Goal: Task Accomplishment & Management: Use online tool/utility

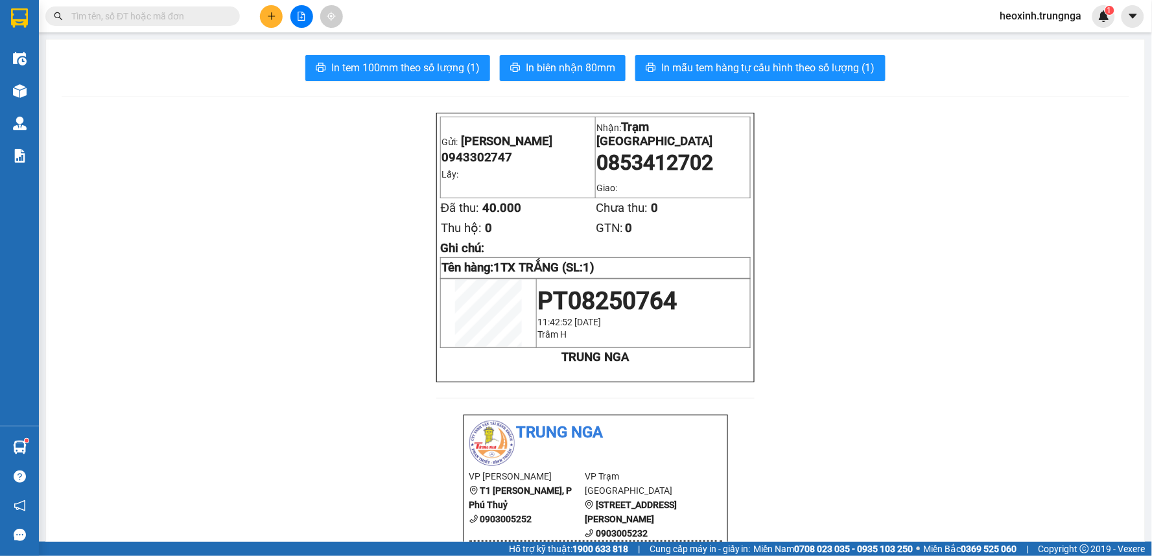
click at [265, 8] on button at bounding box center [271, 16] width 23 height 23
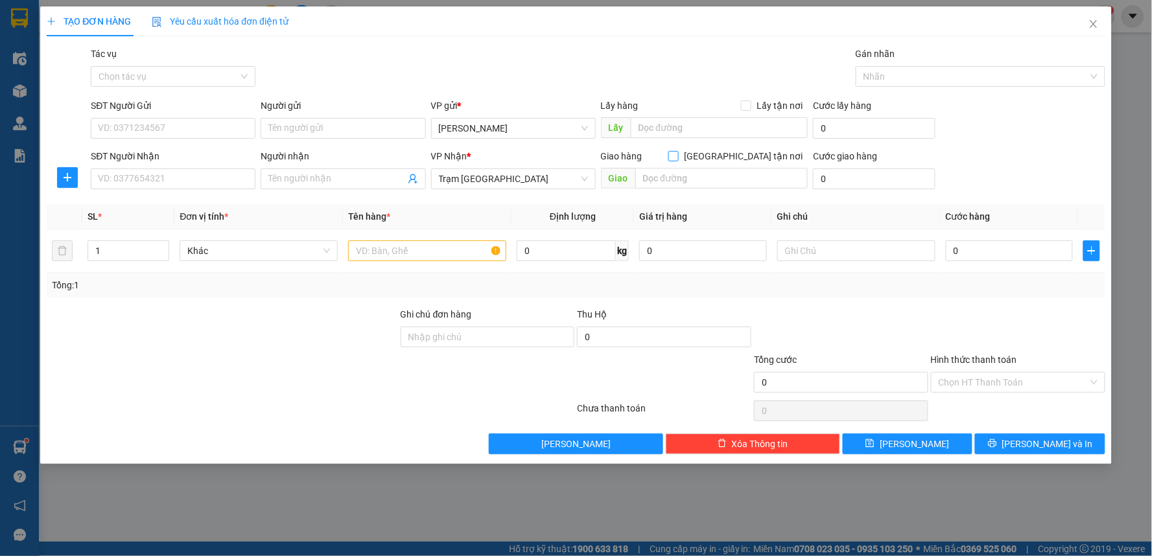
click at [678, 152] on input "[GEOGRAPHIC_DATA] tận nơi" at bounding box center [673, 155] width 9 height 9
checkbox input "true"
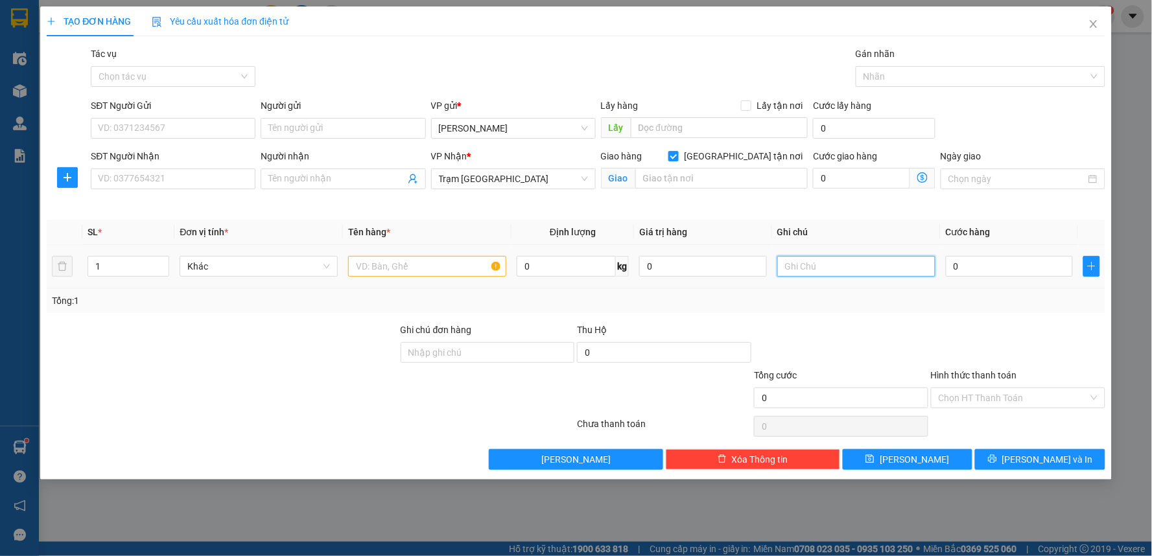
click at [815, 267] on input "text" at bounding box center [856, 266] width 158 height 21
click at [1089, 23] on icon "close" at bounding box center [1094, 24] width 10 height 10
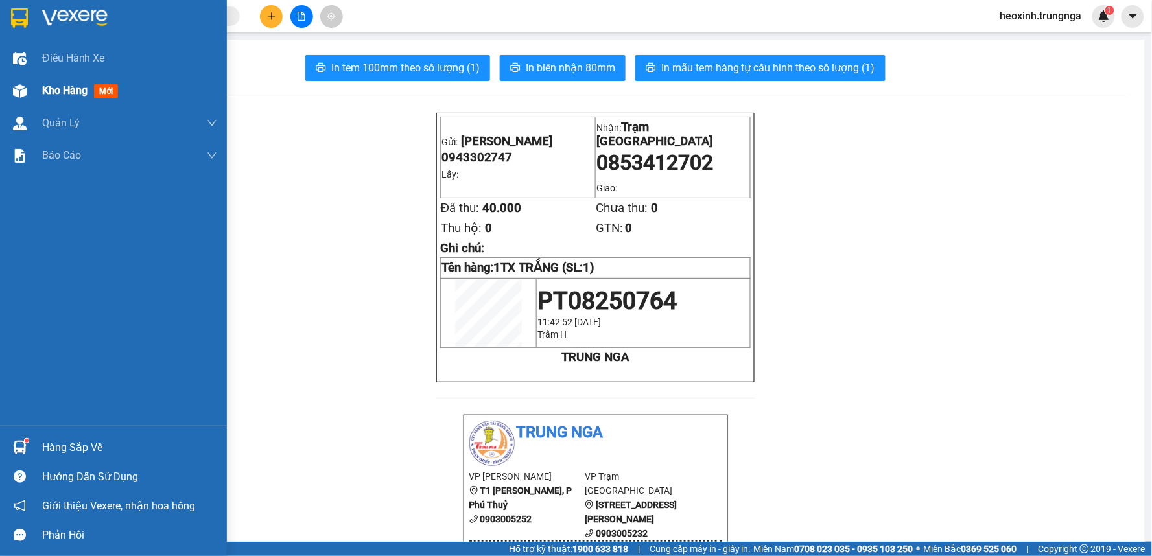
click at [89, 86] on div "Kho hàng mới" at bounding box center [82, 90] width 81 height 16
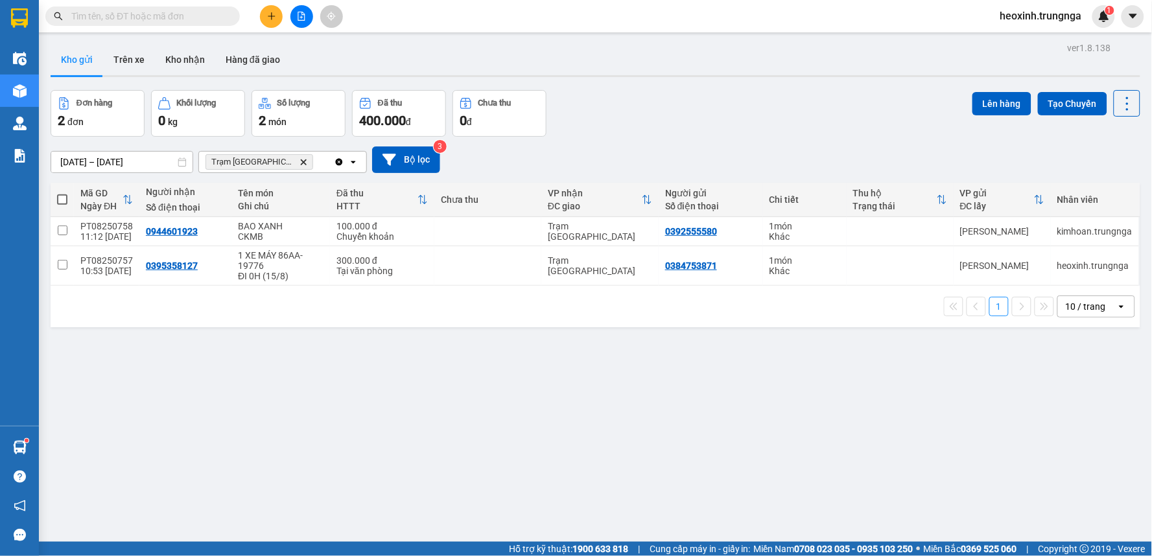
click at [162, 19] on input "text" at bounding box center [147, 16] width 153 height 14
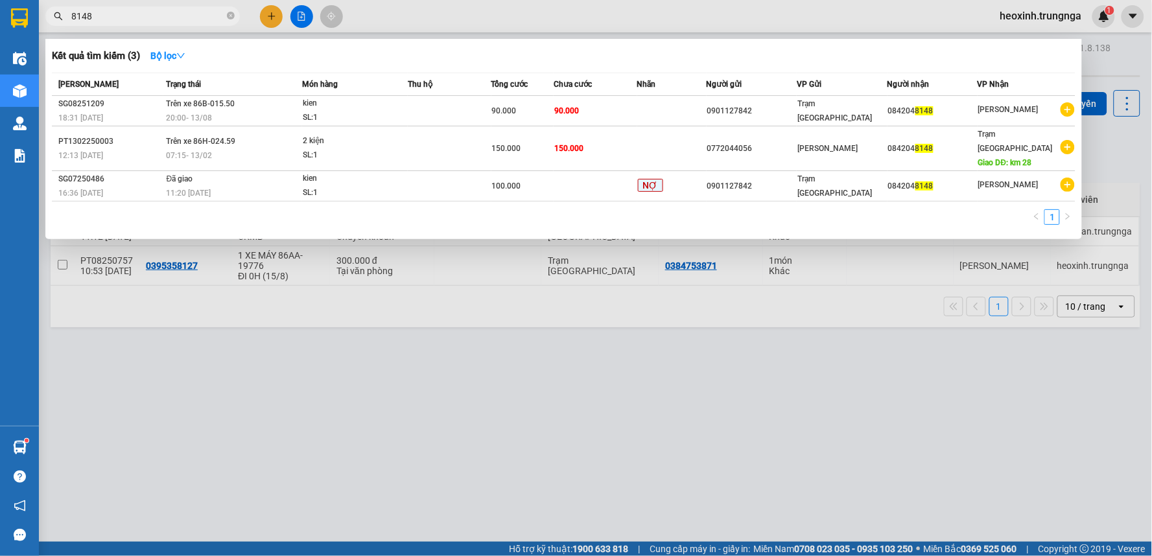
type input "8148"
